Goal: Find specific page/section: Find specific page/section

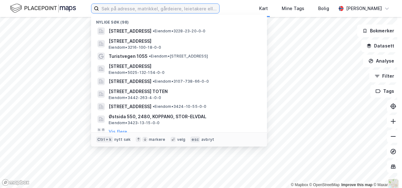
click at [169, 10] on input at bounding box center [159, 8] width 120 height 9
paste input "Feragsveien 313 og [GEOGRAPHIC_DATA] 2782 og 2784, 7370 [GEOGRAPHIC_DATA]"
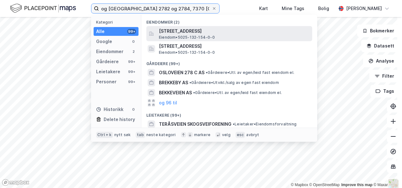
type input "Feragsveien 313 og [GEOGRAPHIC_DATA] 2782 og 2784, 7370 [GEOGRAPHIC_DATA]"
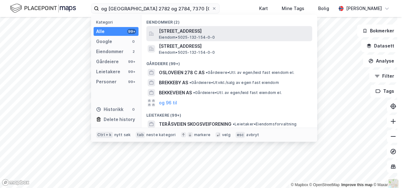
scroll to position [0, 0]
click at [205, 32] on span "[STREET_ADDRESS]" at bounding box center [234, 31] width 151 height 8
